Goal: Task Accomplishment & Management: Manage account settings

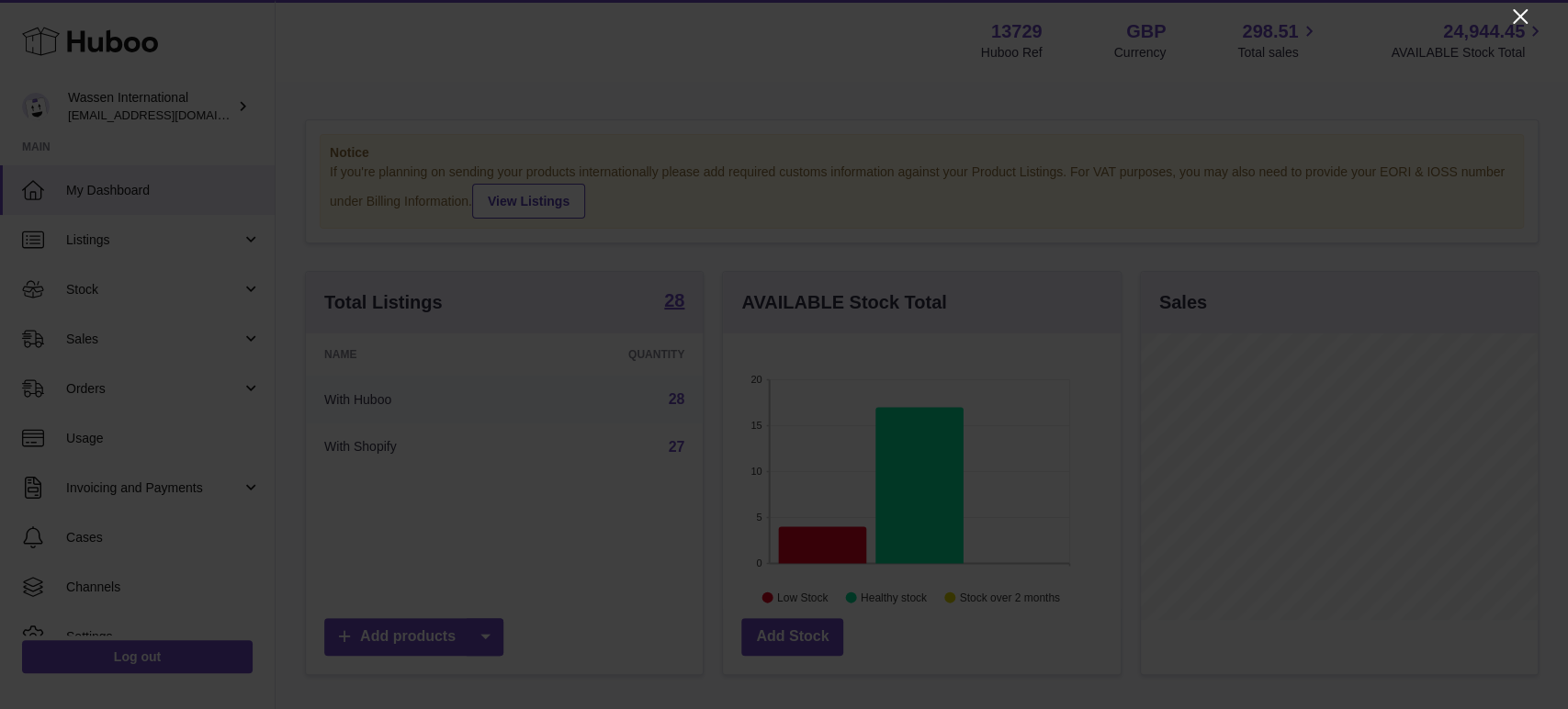
scroll to position [287, 397]
click at [1526, 10] on icon "Close" at bounding box center [1520, 16] width 14 height 14
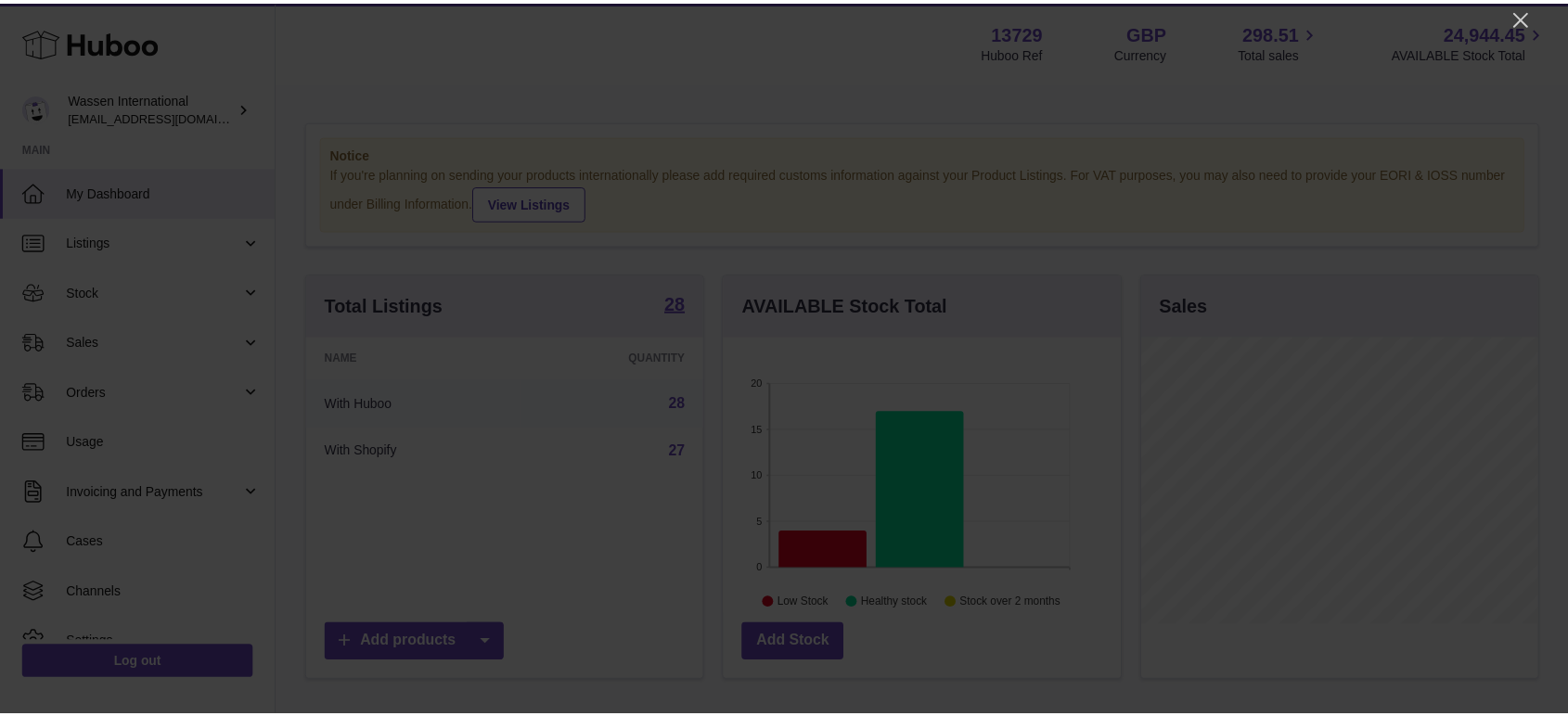
scroll to position [926935, 927332]
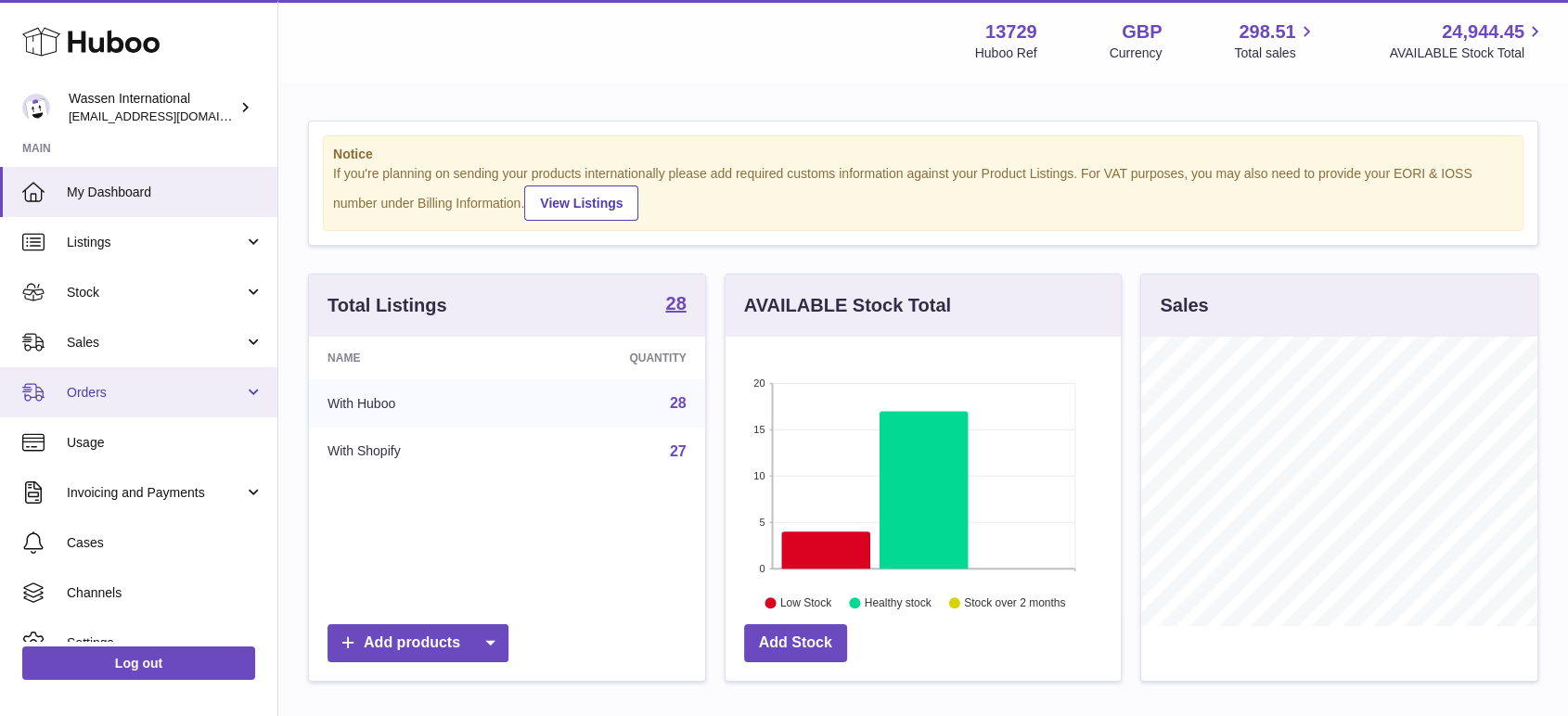
click at [128, 388] on span "Orders" at bounding box center [155, 392] width 177 height 17
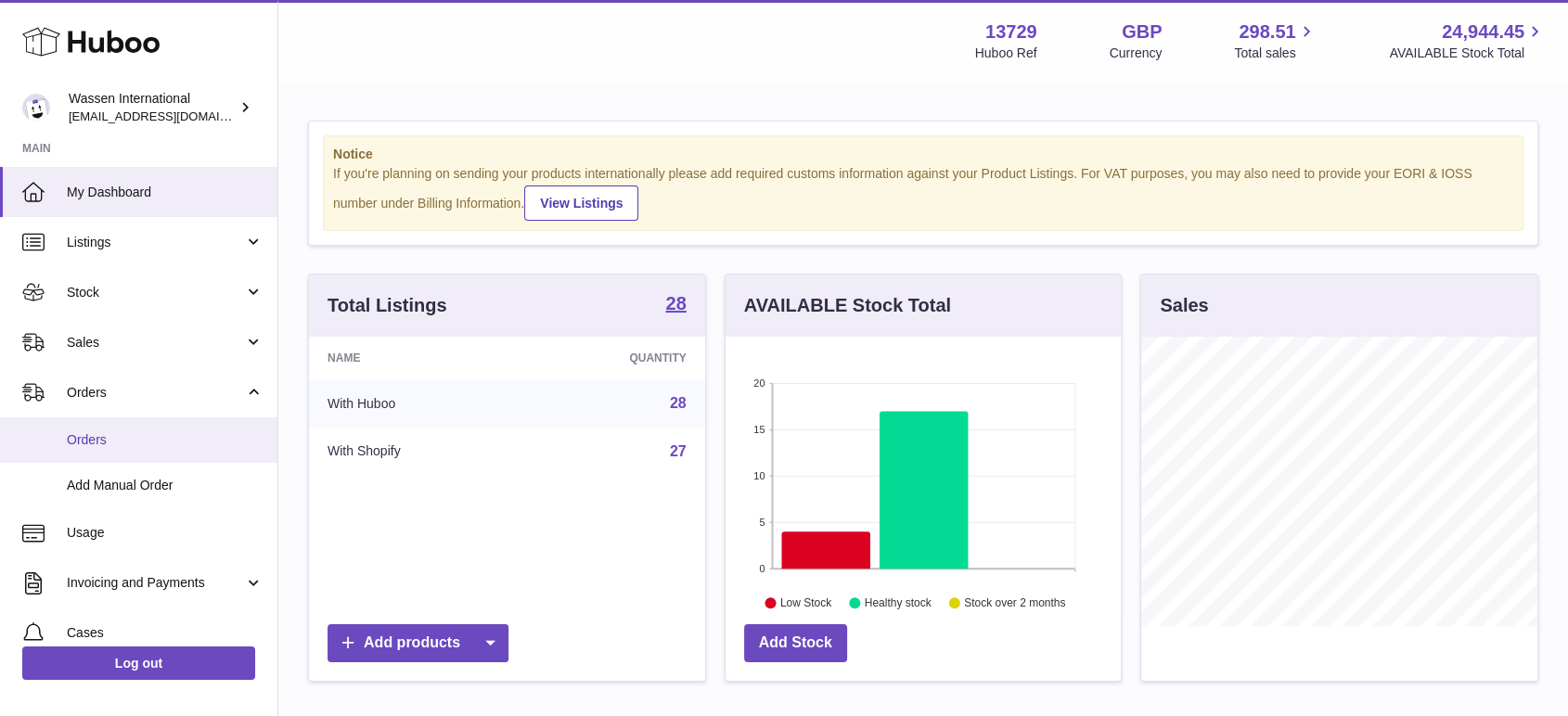
click at [116, 432] on span "Orders" at bounding box center [165, 440] width 197 height 17
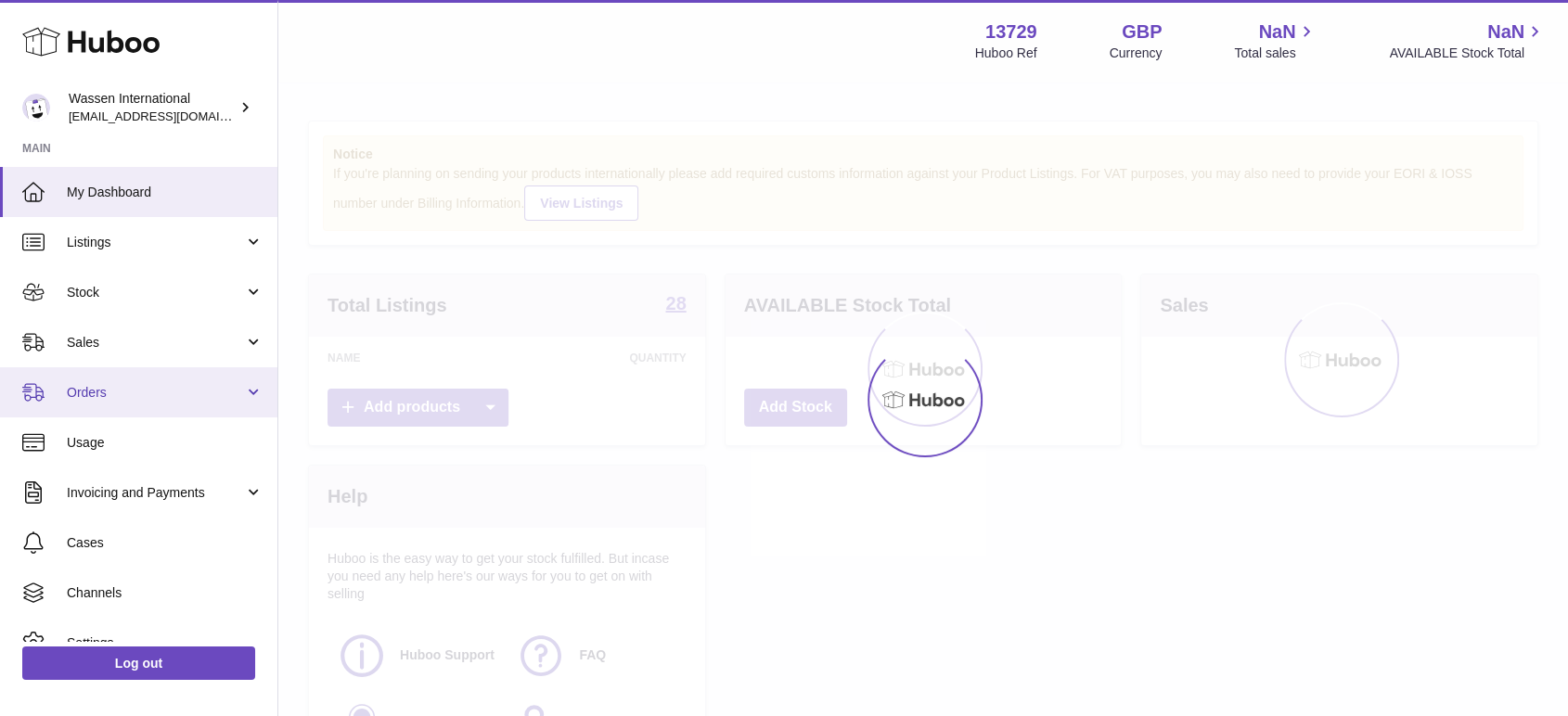
click at [128, 395] on span "Orders" at bounding box center [155, 392] width 177 height 17
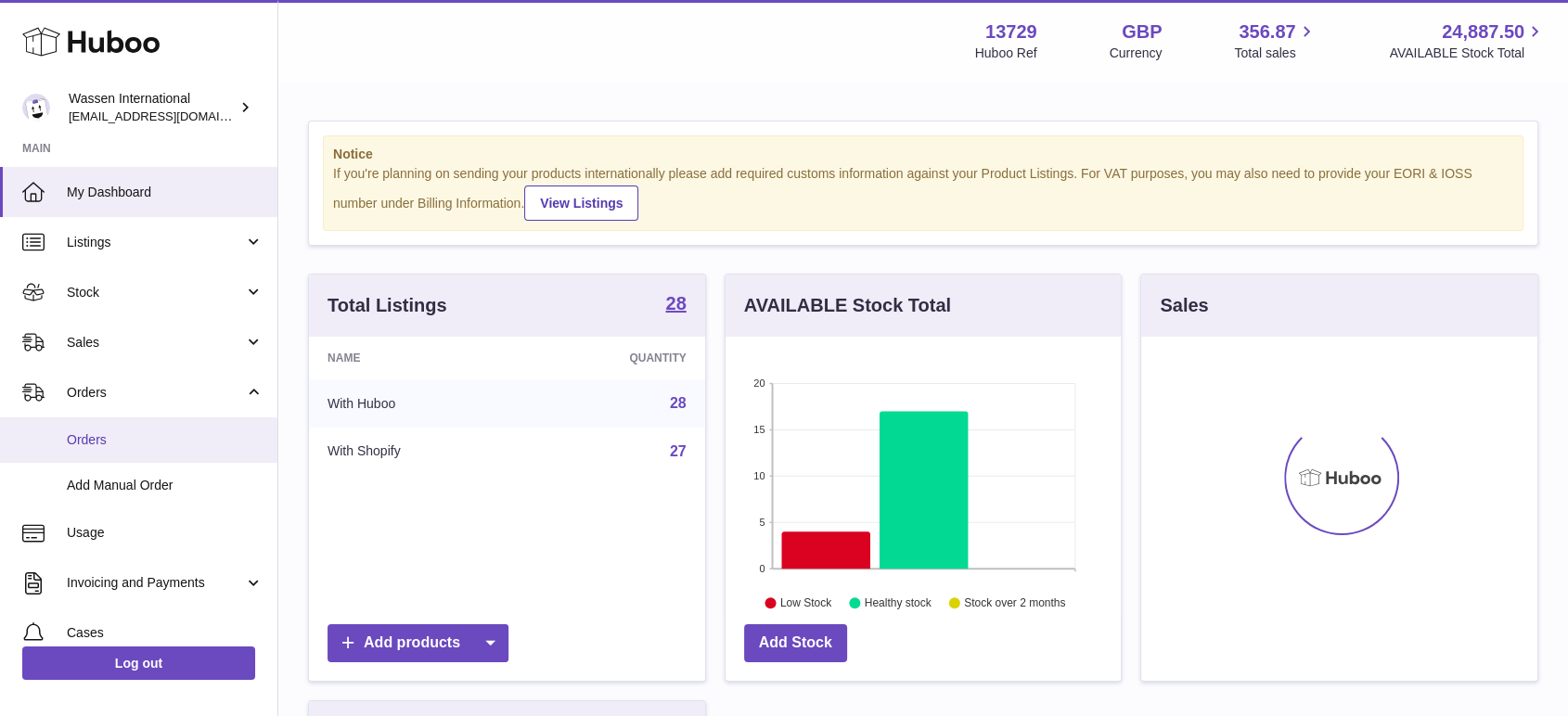
click at [115, 441] on span "Orders" at bounding box center [165, 440] width 197 height 17
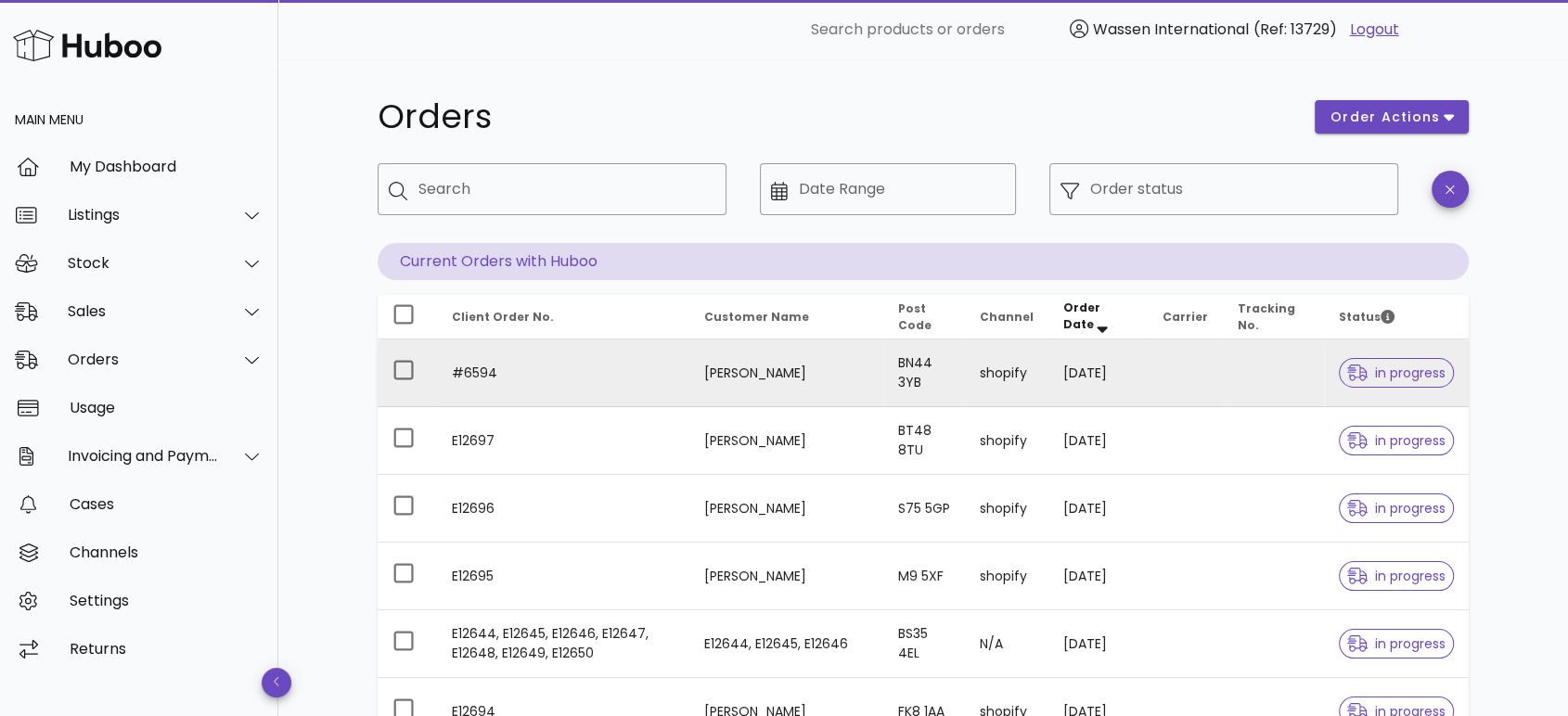
click at [734, 371] on td "[PERSON_NAME]" at bounding box center [786, 373] width 194 height 68
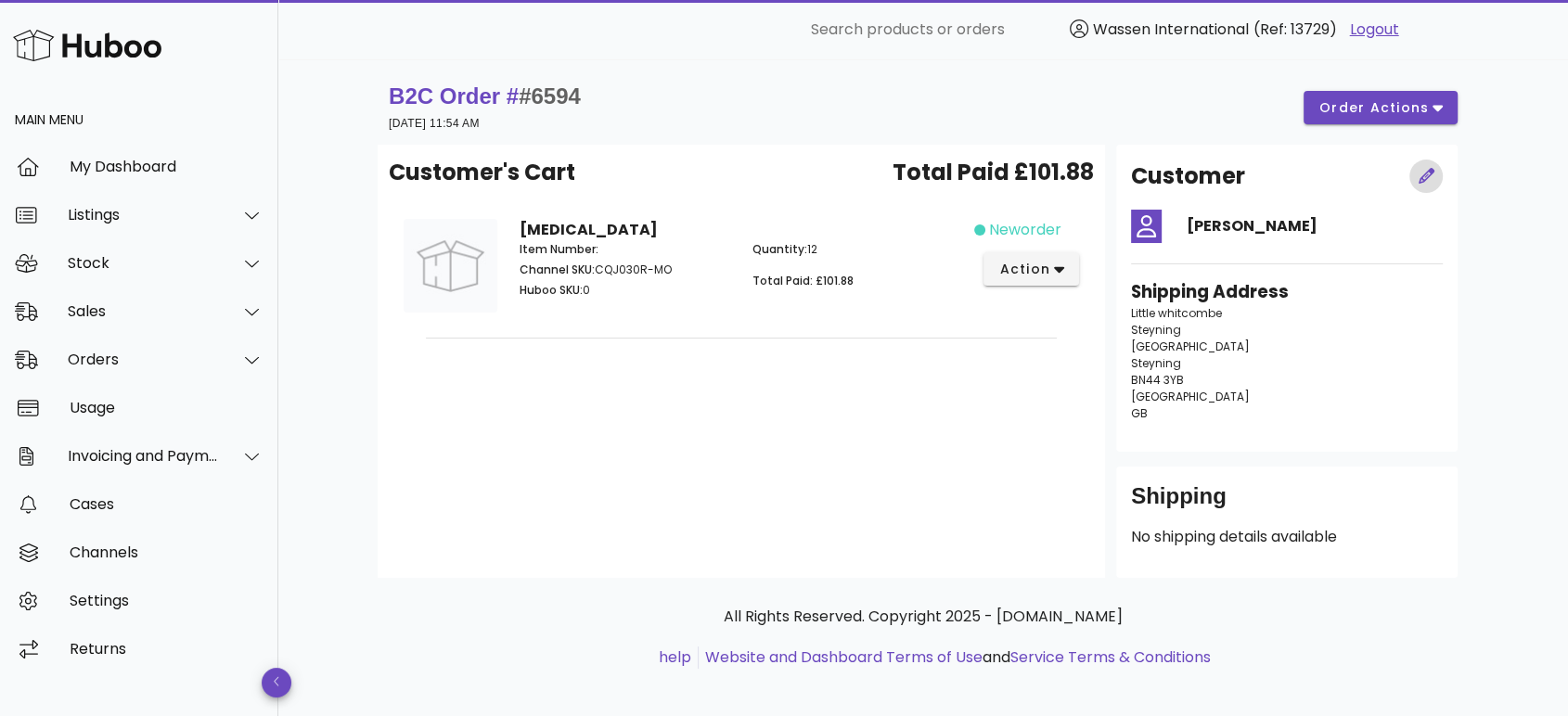
click at [1429, 174] on icon "button" at bounding box center [1426, 175] width 16 height 16
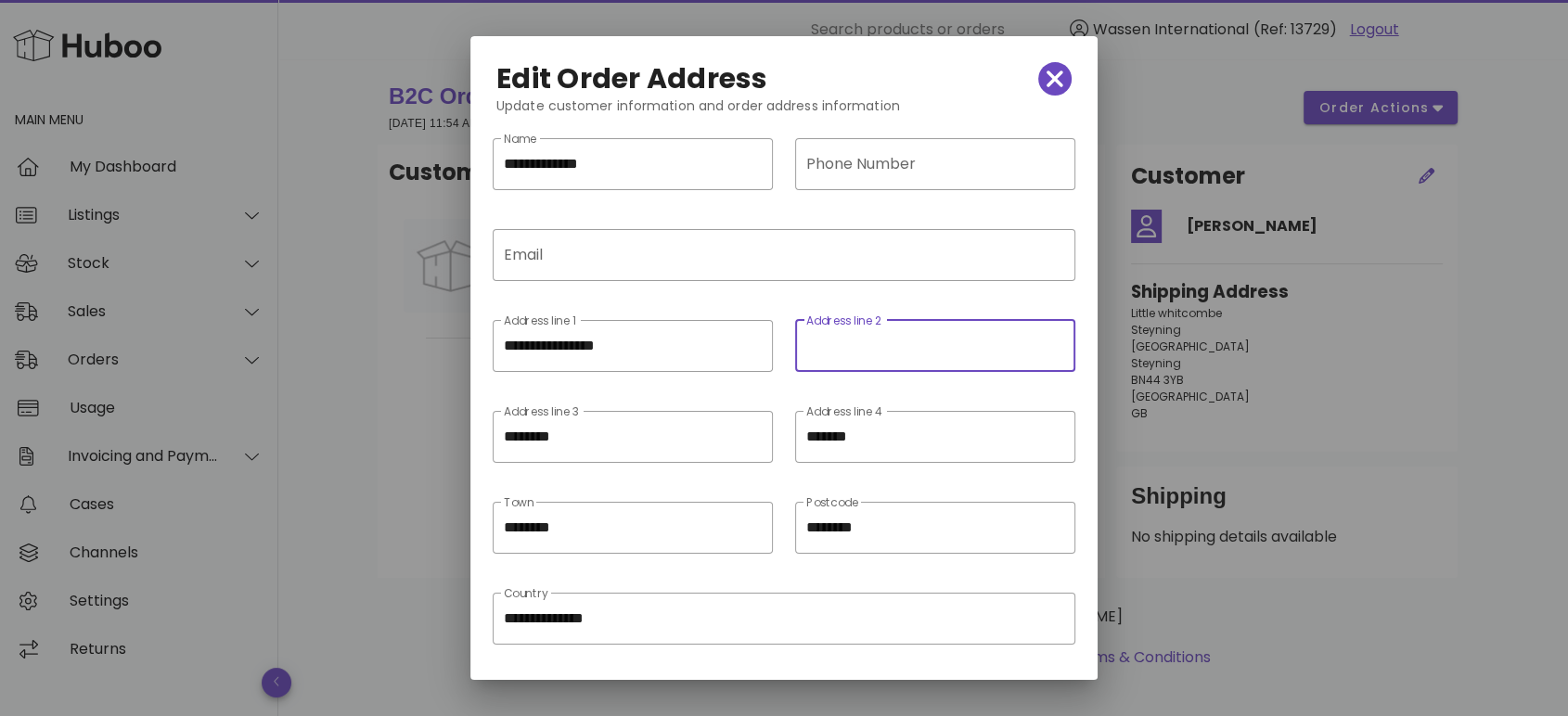
click at [844, 350] on input "Address line 2" at bounding box center [933, 345] width 254 height 30
type input "**********"
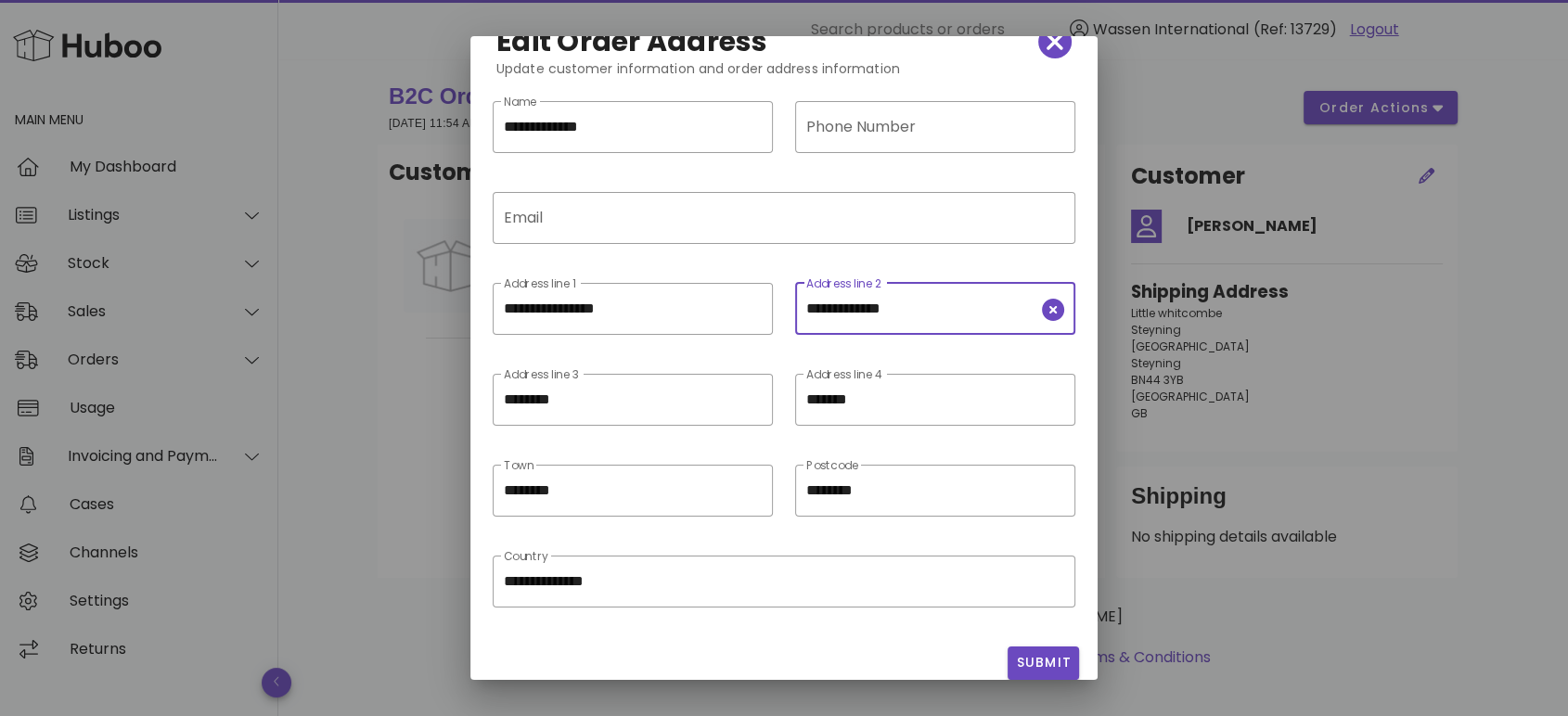
scroll to position [54, 0]
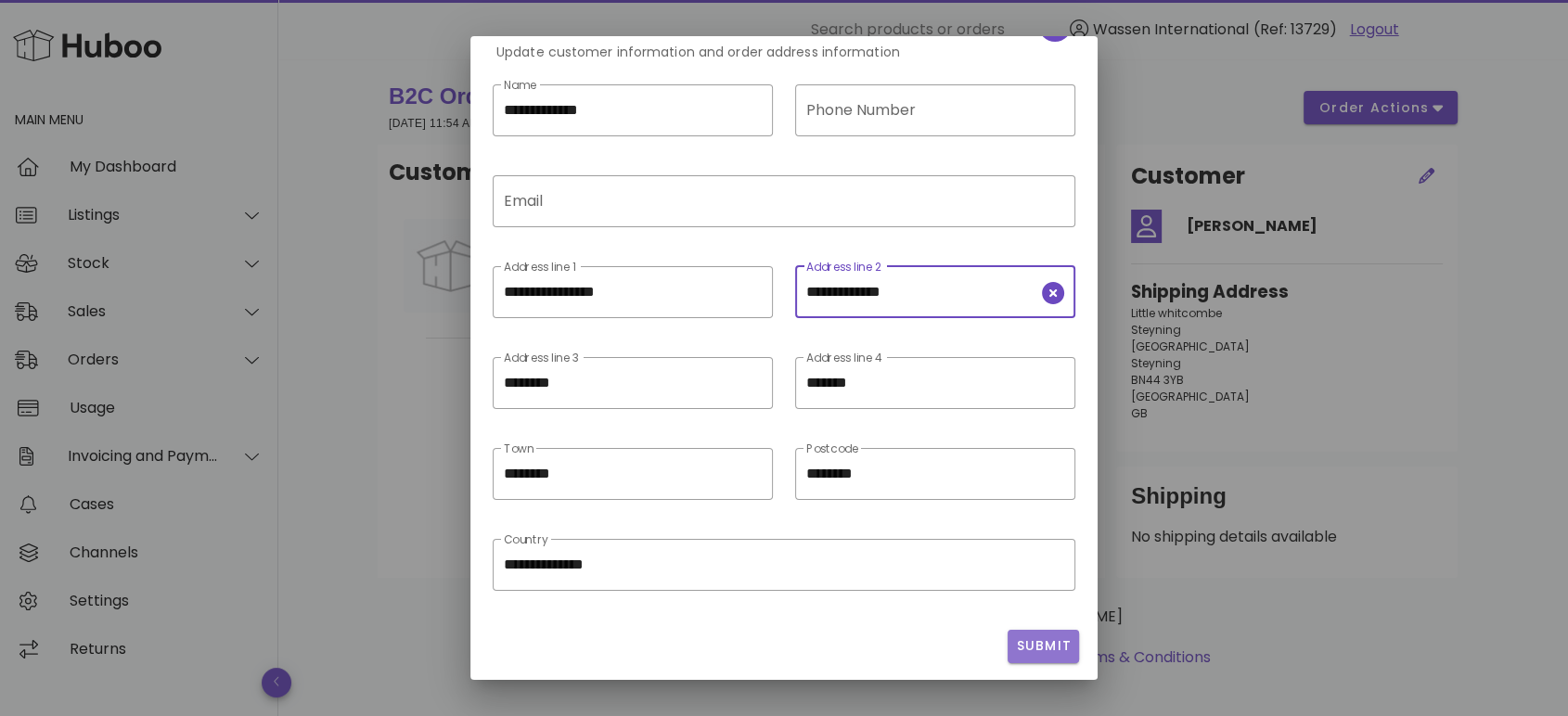
click at [1015, 649] on span "Submit" at bounding box center [1042, 646] width 57 height 19
